Goal: Transaction & Acquisition: Purchase product/service

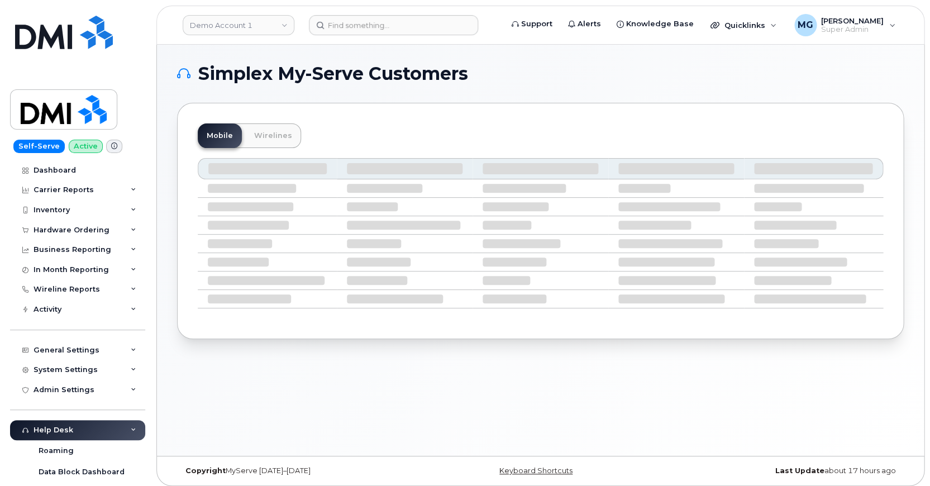
scroll to position [3, 0]
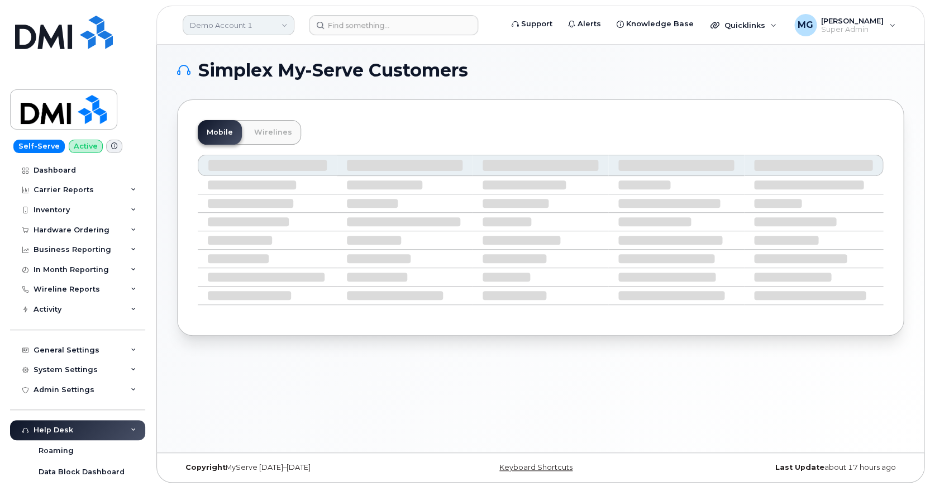
click at [283, 24] on link "Demo Account 1" at bounding box center [239, 25] width 112 height 20
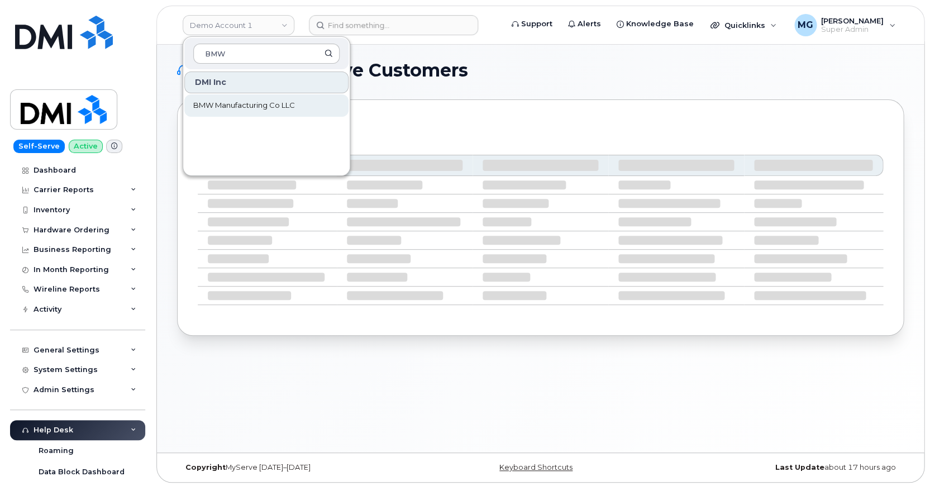
type input "BMW"
click at [239, 102] on span "BMW Manufacturing Co LLC" at bounding box center [244, 105] width 102 height 11
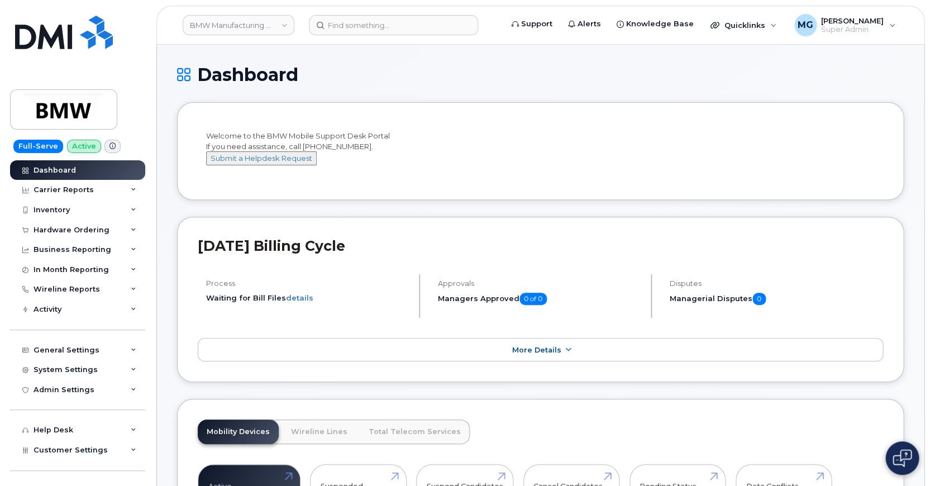
click at [897, 454] on img at bounding box center [902, 458] width 19 height 18
click at [282, 25] on link "BMW Manufacturing Co LLC" at bounding box center [239, 25] width 112 height 20
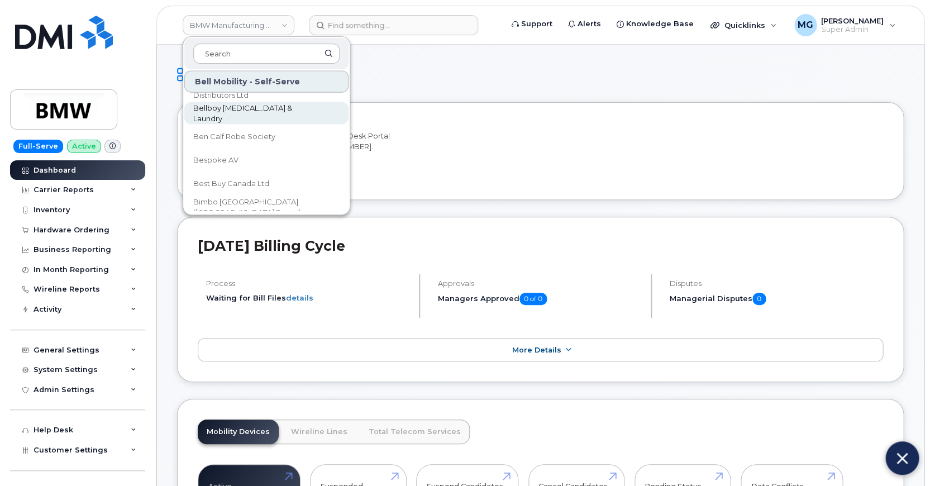
scroll to position [7876, 0]
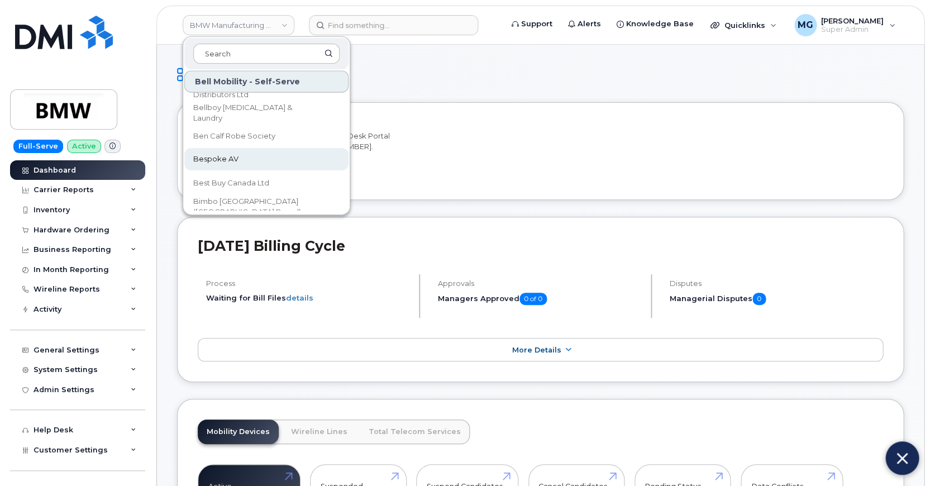
click at [215, 156] on span "Bespoke AV" at bounding box center [215, 159] width 45 height 11
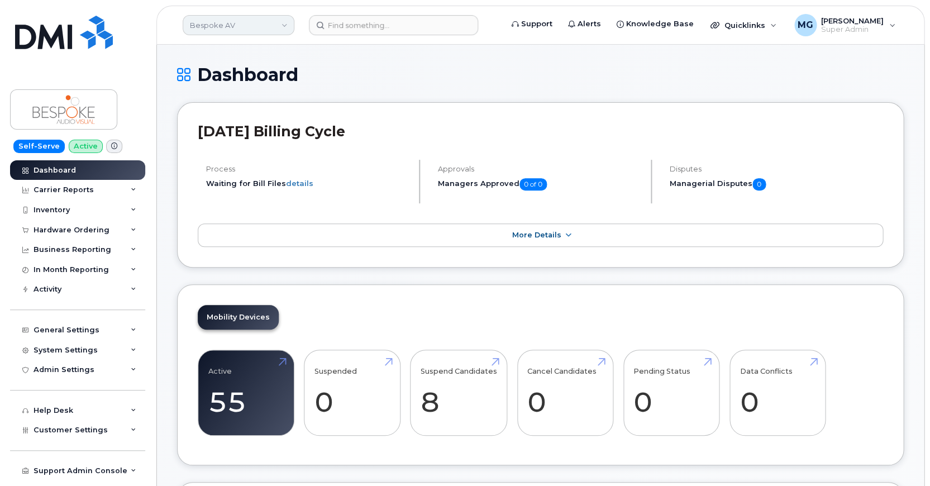
click at [253, 25] on link "Bespoke AV" at bounding box center [239, 25] width 112 height 20
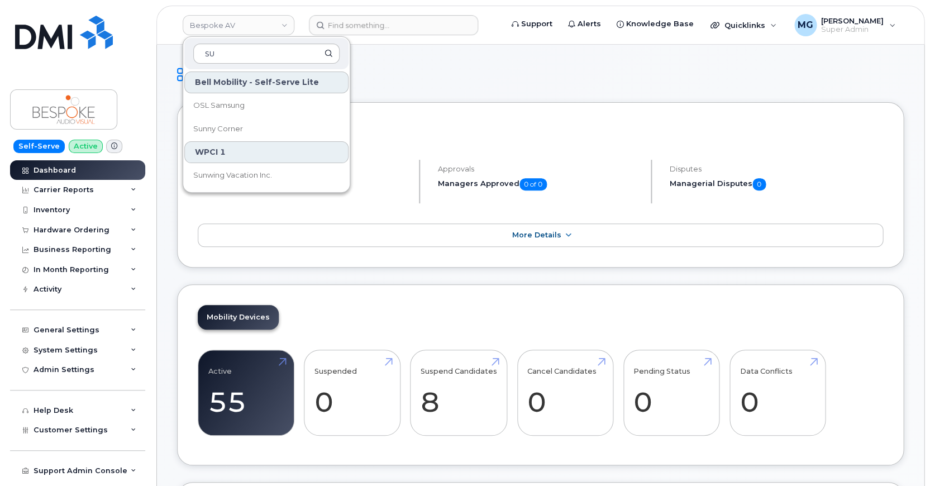
type input "S"
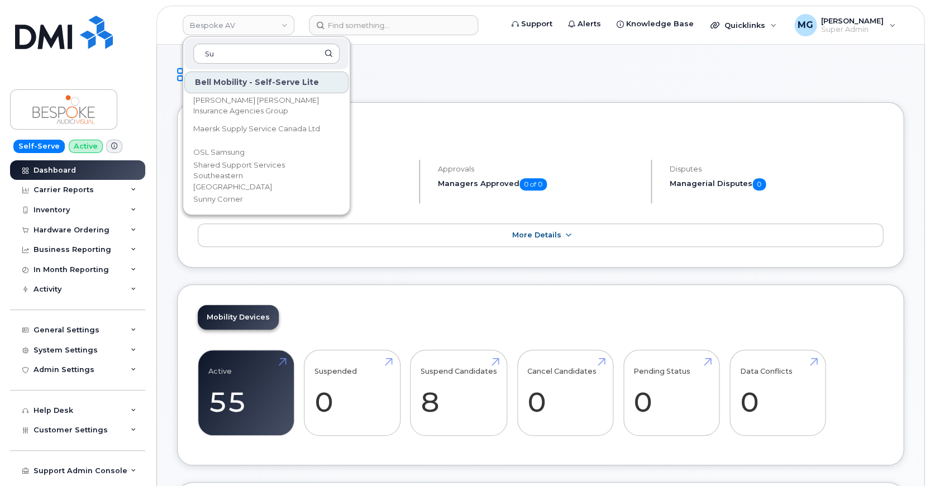
type input "S"
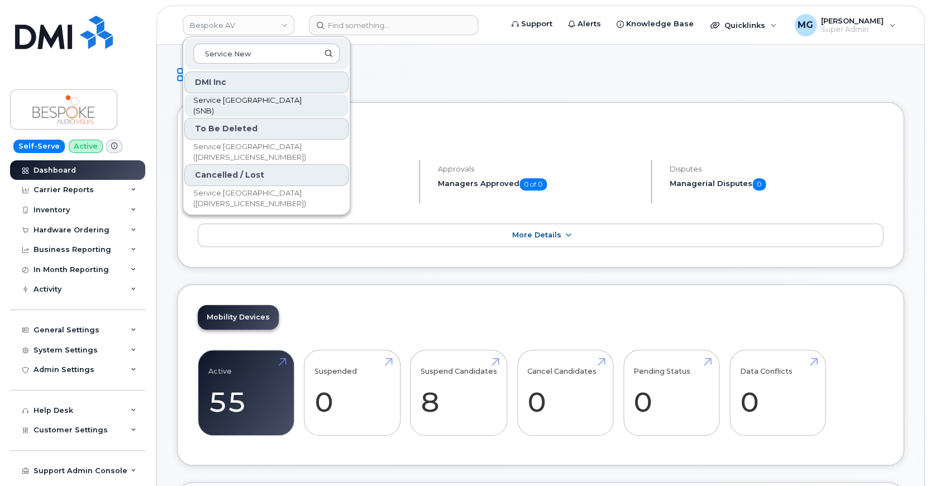
type input "Service New"
click at [257, 102] on span "Service [GEOGRAPHIC_DATA] (SNB)" at bounding box center [257, 106] width 128 height 22
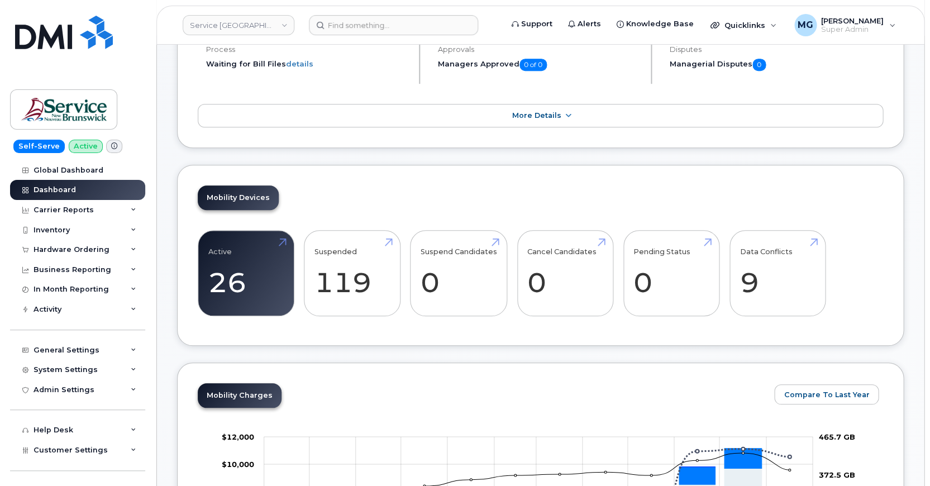
scroll to position [104, 0]
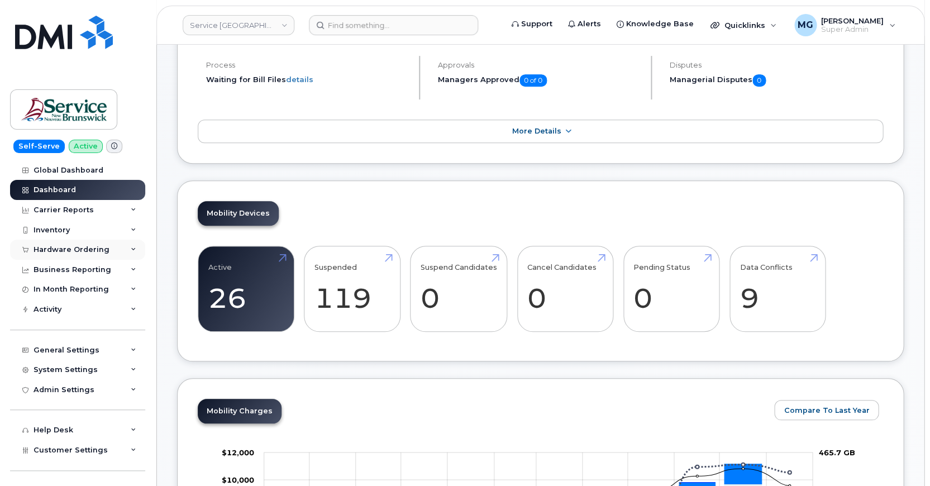
click at [77, 248] on div "Hardware Ordering" at bounding box center [72, 249] width 76 height 9
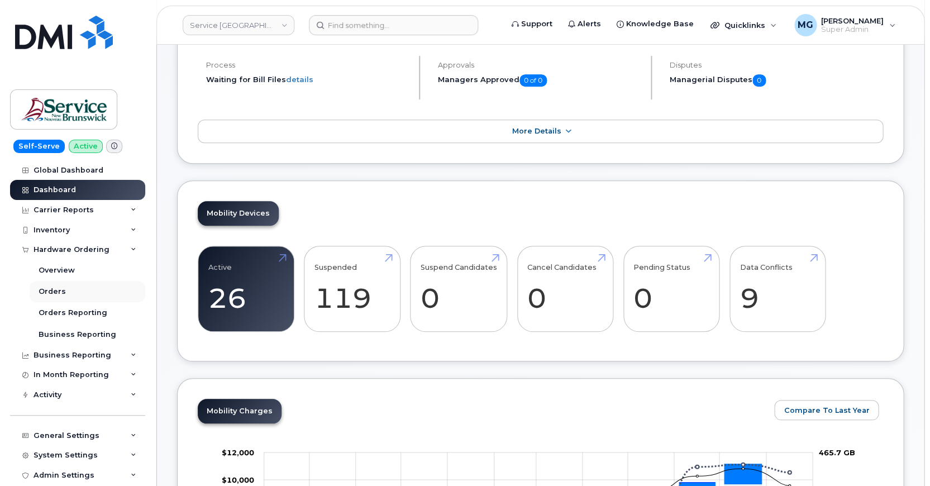
click at [60, 287] on div "Orders" at bounding box center [52, 292] width 27 height 10
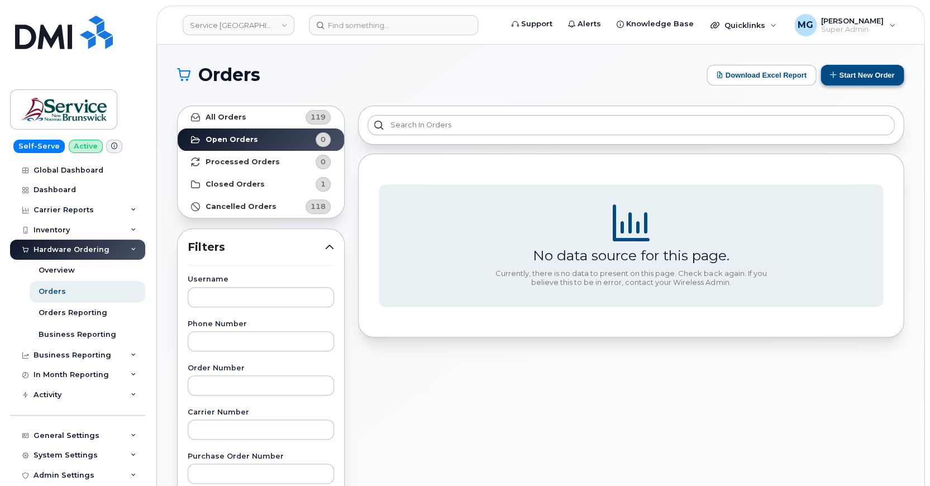
click at [834, 71] on button "Start New Order" at bounding box center [862, 75] width 83 height 21
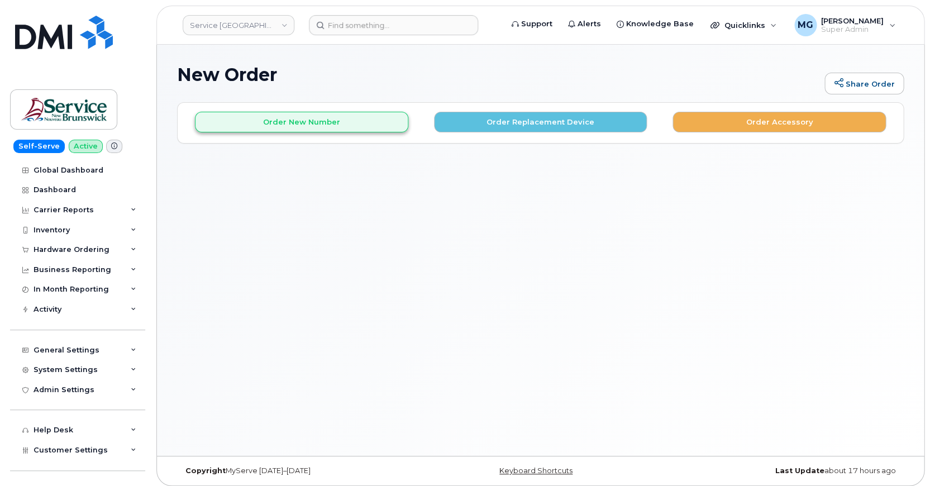
click at [294, 118] on button "Order New Number" at bounding box center [301, 122] width 213 height 21
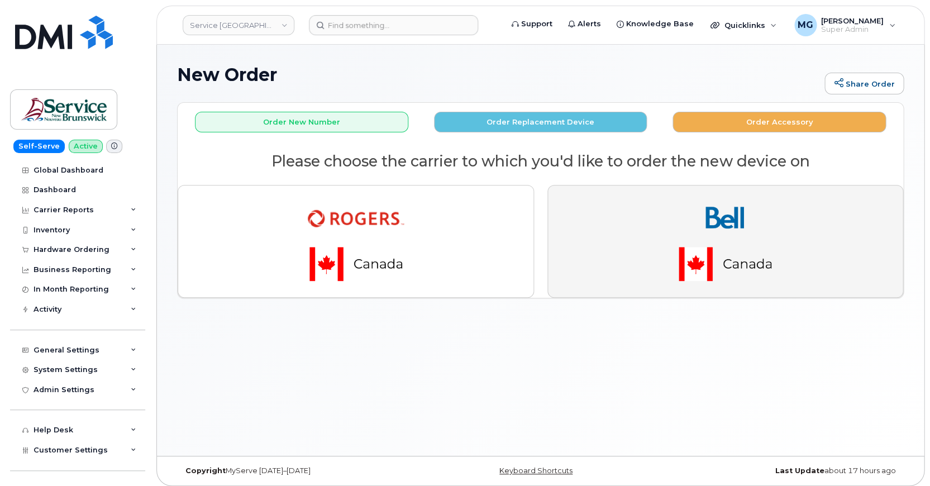
click at [647, 218] on img "button" at bounding box center [725, 241] width 156 height 94
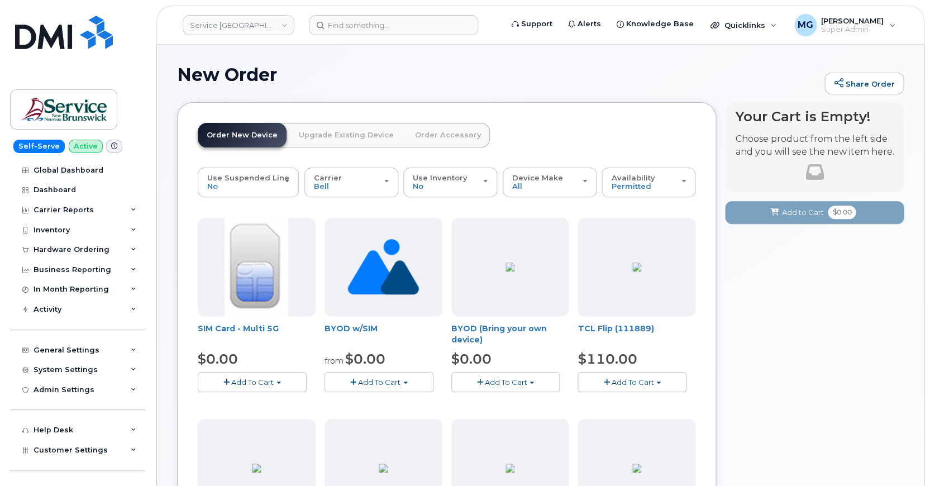
click at [248, 378] on span "Add To Cart" at bounding box center [252, 382] width 42 height 9
click at [246, 399] on link "$0.00 - New Activation" at bounding box center [254, 403] width 106 height 14
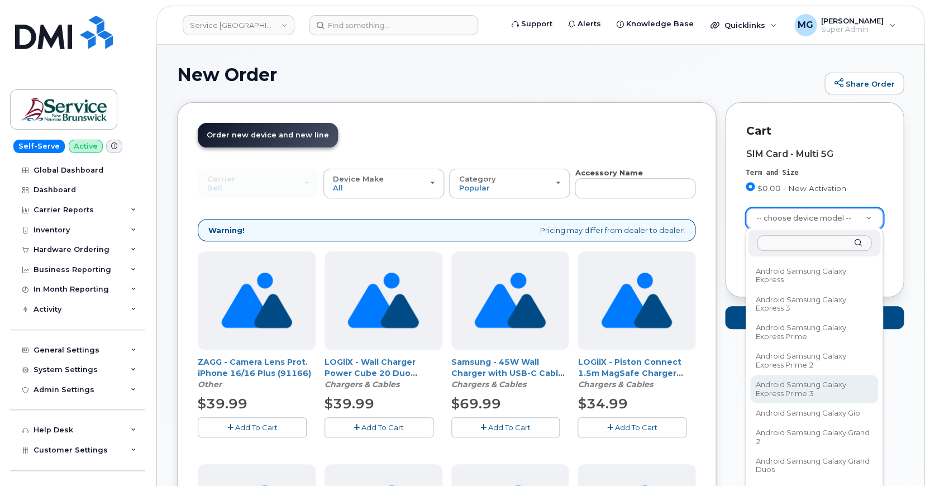
scroll to position [16584, 0]
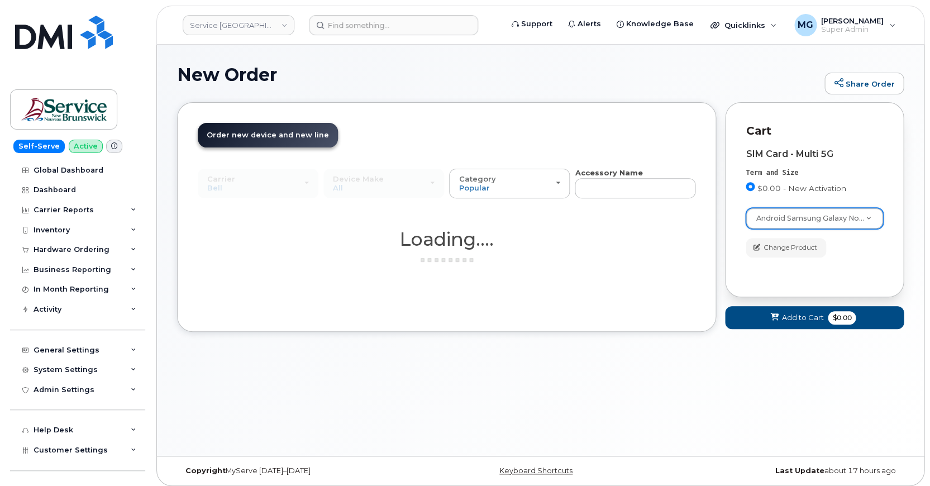
select select "1725"
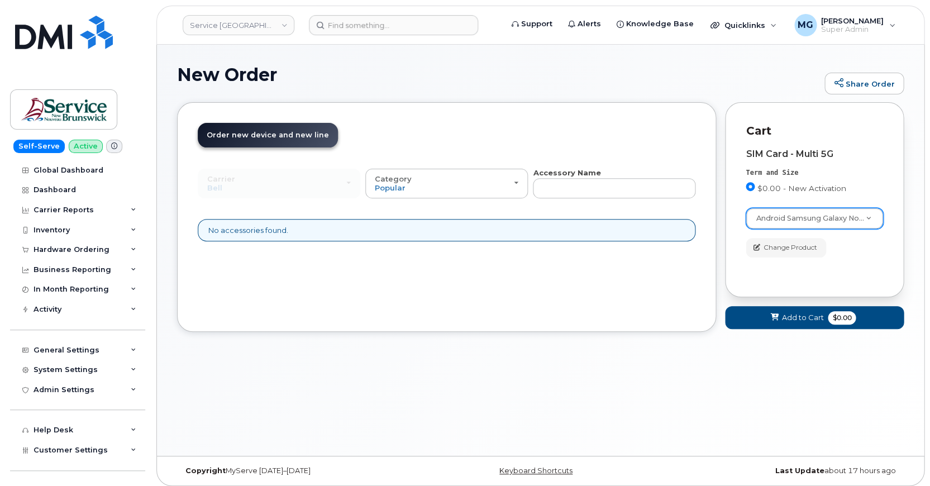
scroll to position [2, 0]
